Goal: Transaction & Acquisition: Book appointment/travel/reservation

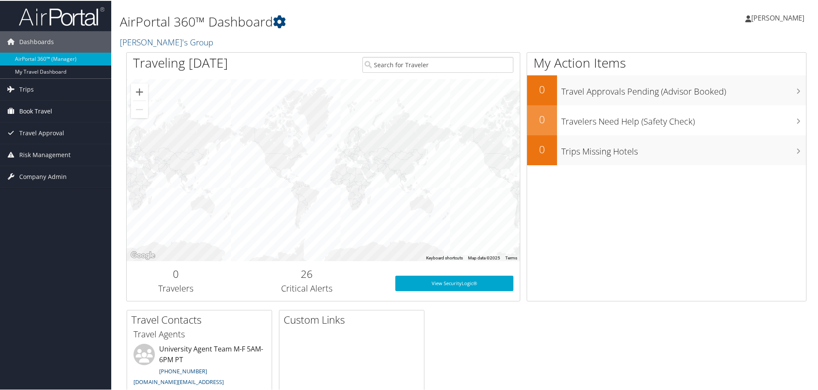
click at [27, 112] on span "Book Travel" at bounding box center [35, 110] width 33 height 21
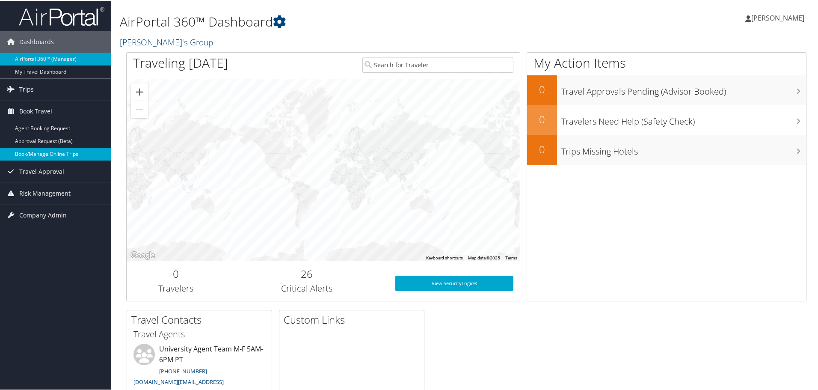
click at [31, 151] on link "Book/Manage Online Trips" at bounding box center [55, 153] width 111 height 13
click at [50, 153] on link "Book/Manage Online Trips" at bounding box center [55, 153] width 111 height 13
